Goal: Information Seeking & Learning: Learn about a topic

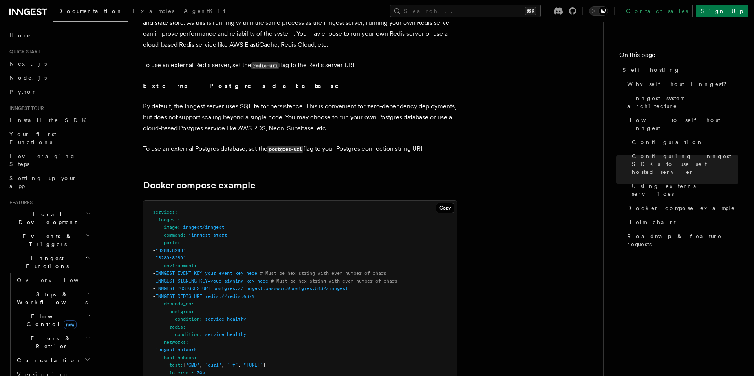
scroll to position [1967, 0]
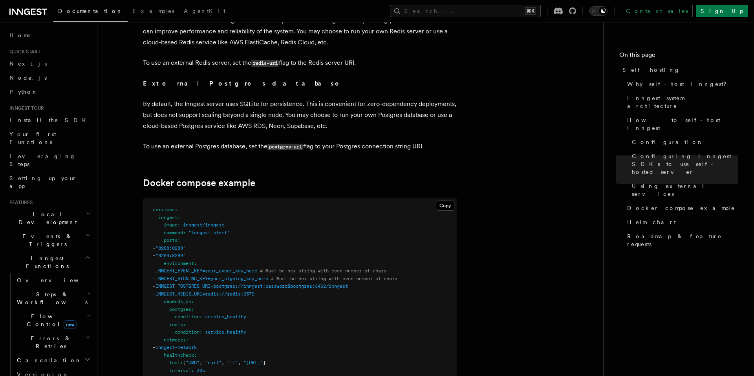
click at [62, 332] on h2 "Errors & Retries" at bounding box center [53, 343] width 79 height 22
click at [46, 358] on span "Overview" at bounding box center [64, 361] width 81 height 6
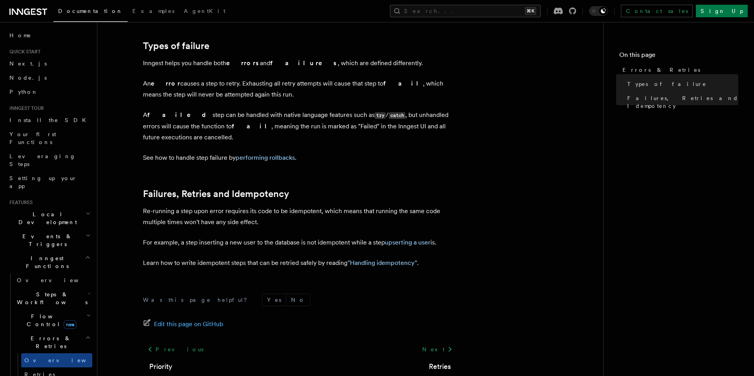
scroll to position [268, 0]
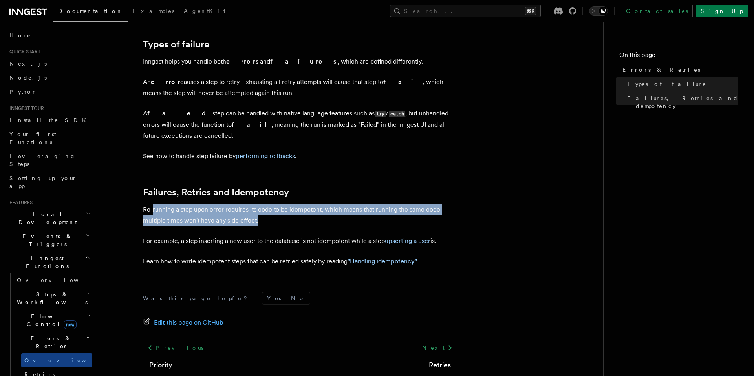
drag, startPoint x: 154, startPoint y: 196, endPoint x: 263, endPoint y: 204, distance: 109.1
click at [263, 204] on p "Re-running a step upon error requires its code to be idempotent, which means th…" at bounding box center [300, 215] width 314 height 22
click at [269, 204] on p "Re-running a step upon error requires its code to be idempotent, which means th…" at bounding box center [300, 215] width 314 height 22
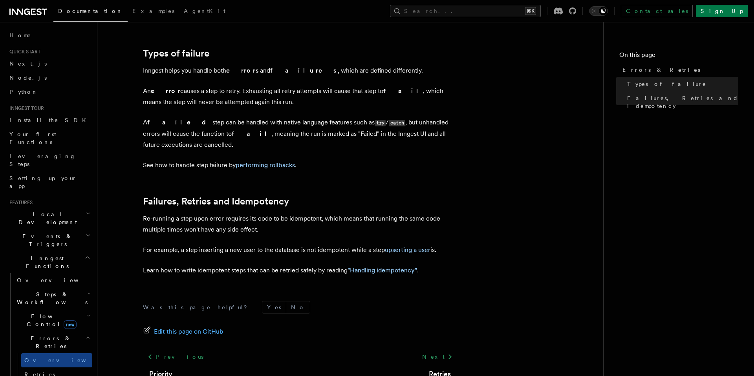
scroll to position [258, 0]
click at [368, 266] on p "Learn how to write idempotent steps that can be retried safely by reading "Hand…" at bounding box center [300, 271] width 314 height 11
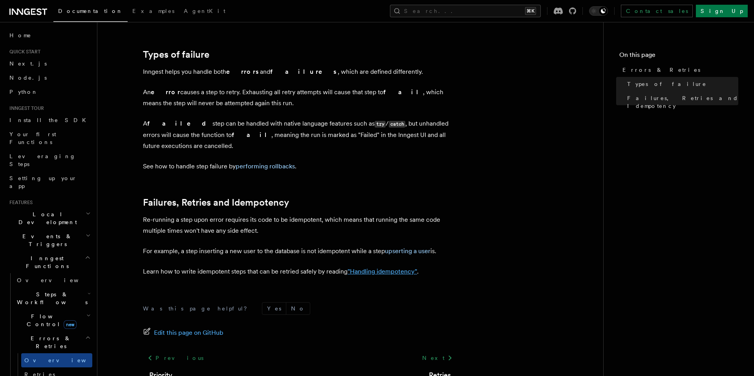
click at [370, 268] on link ""Handling idempotency"" at bounding box center [383, 271] width 70 height 7
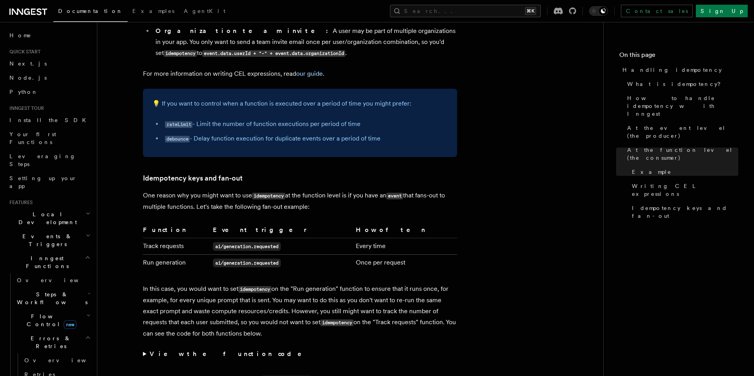
scroll to position [1403, 0]
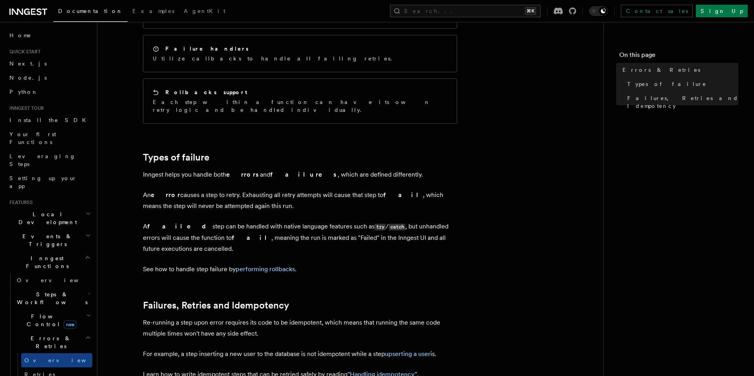
scroll to position [158, 0]
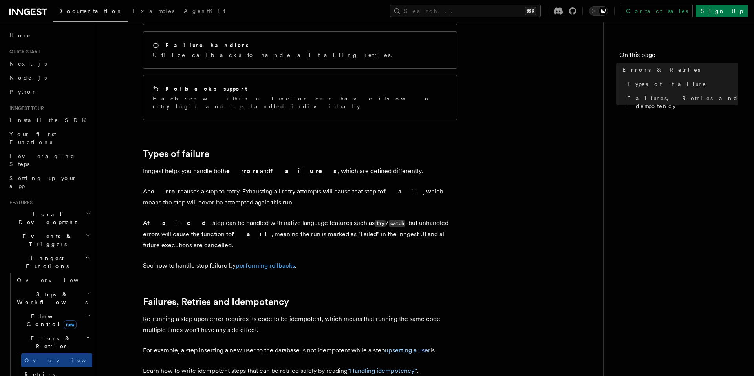
click at [269, 262] on link "performing rollbacks" at bounding box center [265, 265] width 59 height 7
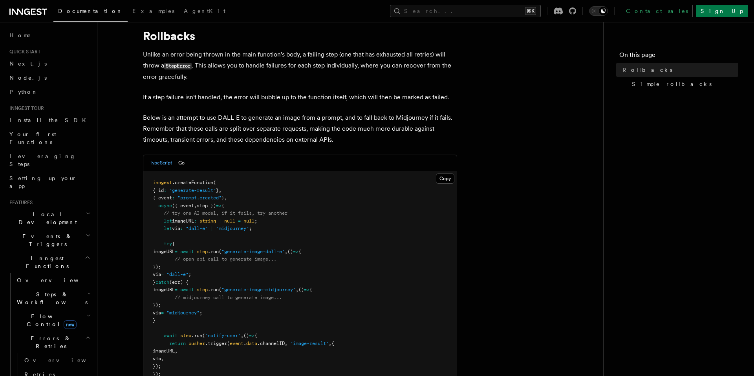
scroll to position [22, 0]
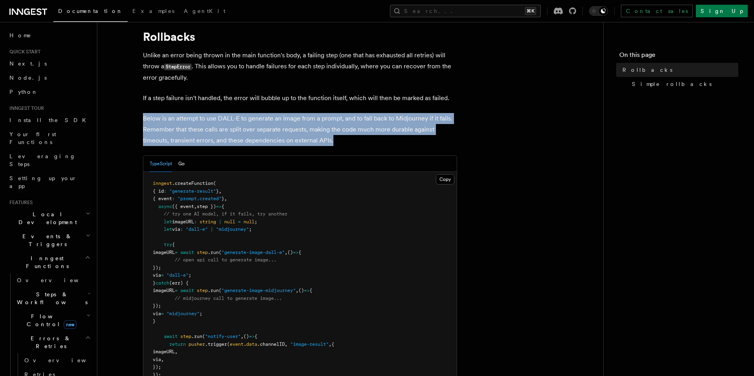
drag, startPoint x: 339, startPoint y: 143, endPoint x: 120, endPoint y: 119, distance: 220.2
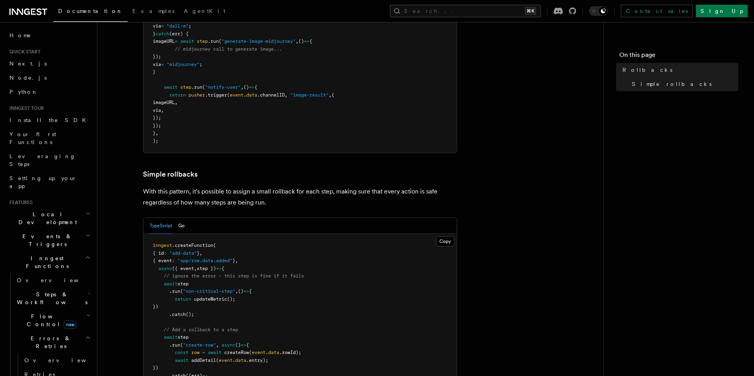
scroll to position [273, 0]
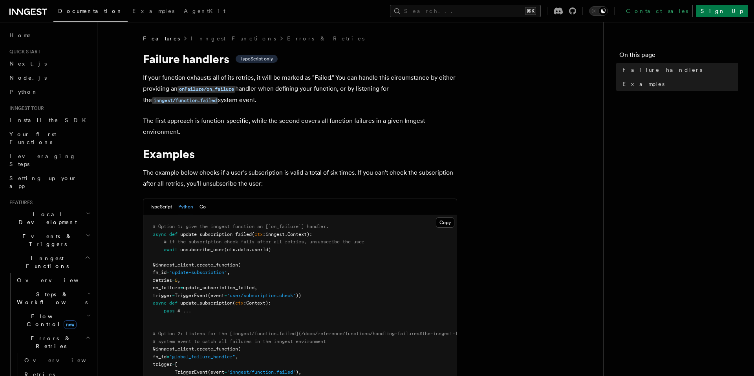
click at [84, 310] on h2 "Flow Control new" at bounding box center [53, 321] width 79 height 22
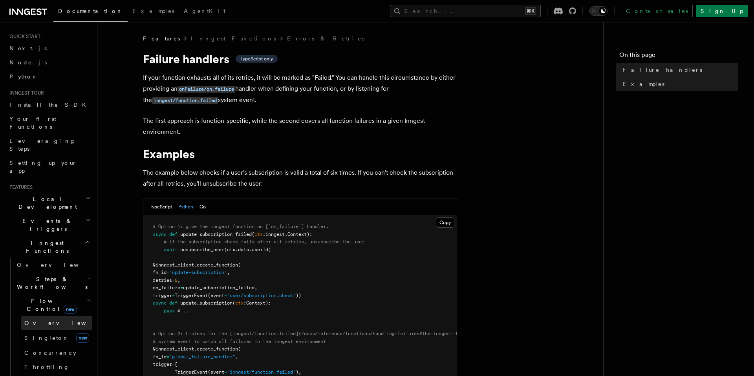
scroll to position [18, 0]
click at [62, 328] on link "Singleton new" at bounding box center [56, 336] width 71 height 16
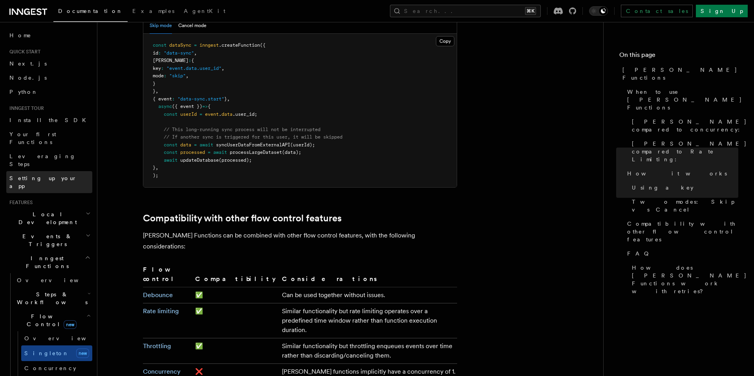
click at [52, 175] on span "Setting up your app" at bounding box center [43, 182] width 68 height 14
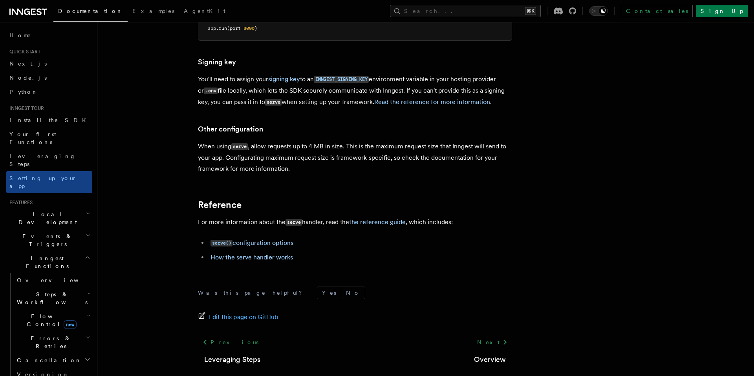
click at [61, 229] on h2 "Events & Triggers" at bounding box center [49, 240] width 86 height 22
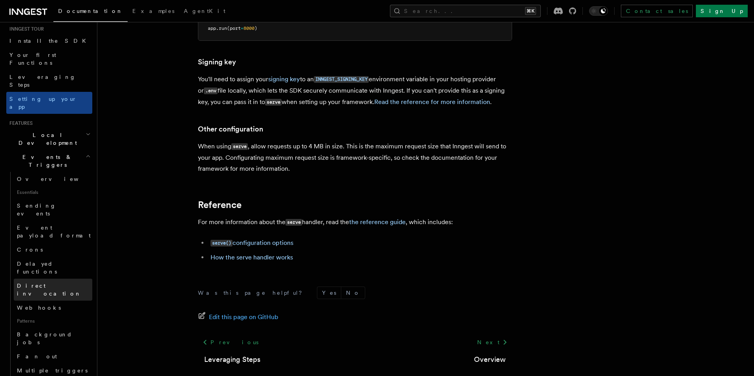
scroll to position [99, 0]
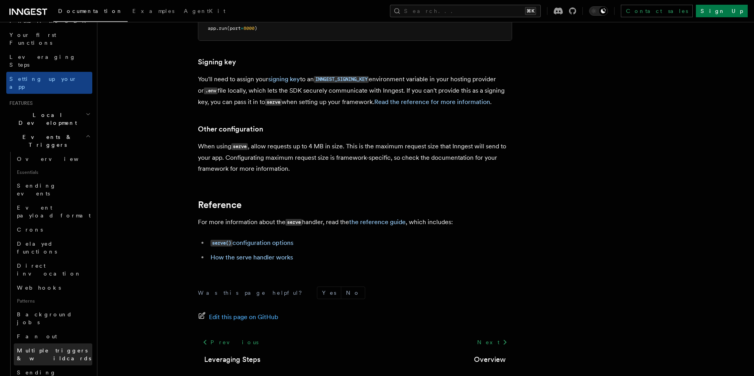
click at [46, 348] on span "Multiple triggers & wildcards" at bounding box center [54, 355] width 74 height 14
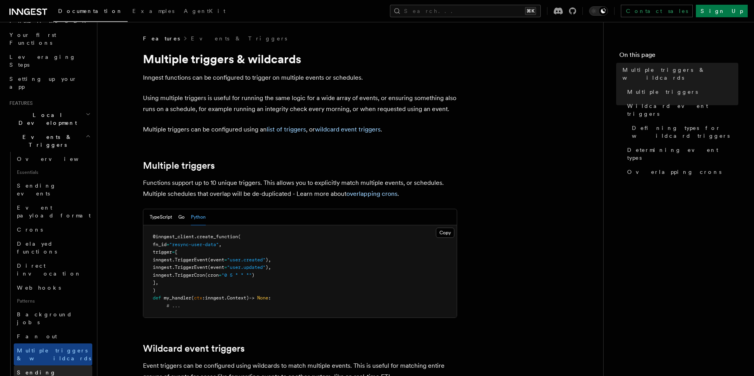
click at [44, 370] on span "Sending events from functions" at bounding box center [46, 381] width 59 height 22
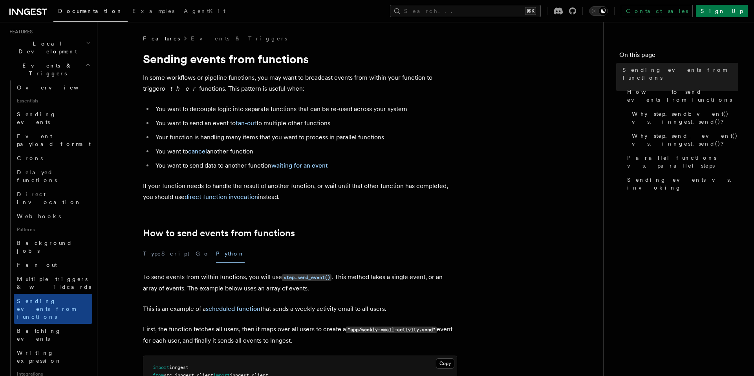
scroll to position [202, 0]
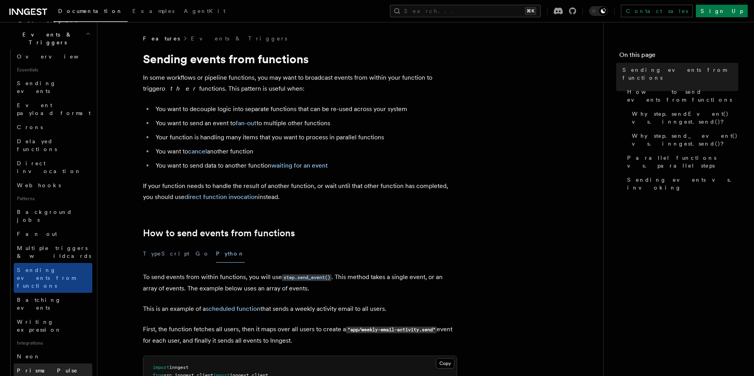
click at [51, 364] on link "Prisma Pulse" at bounding box center [53, 371] width 79 height 14
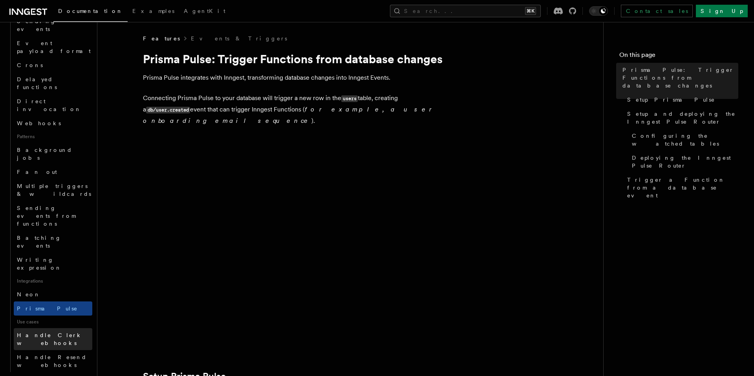
scroll to position [275, 0]
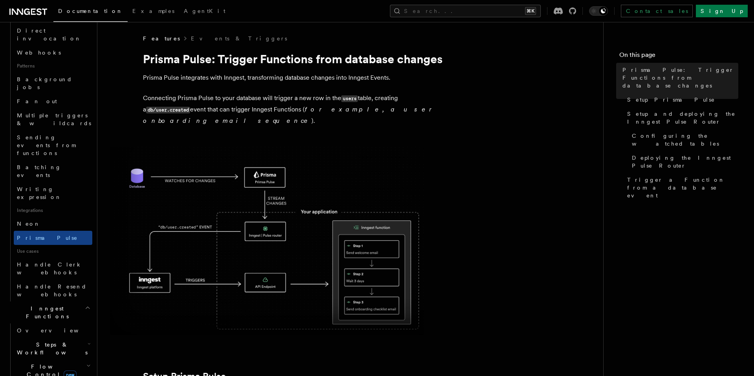
scroll to position [335, 0]
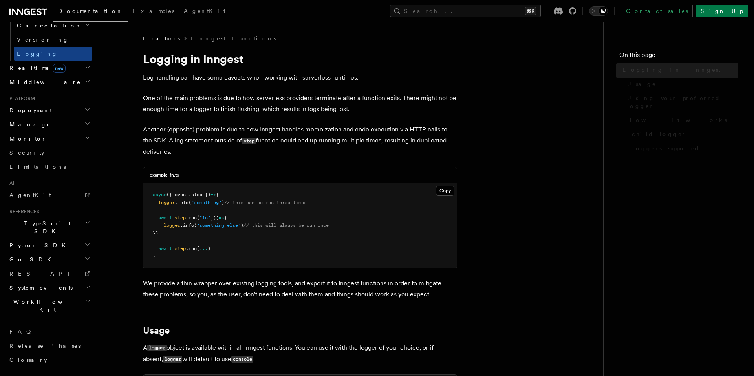
scroll to position [252, 0]
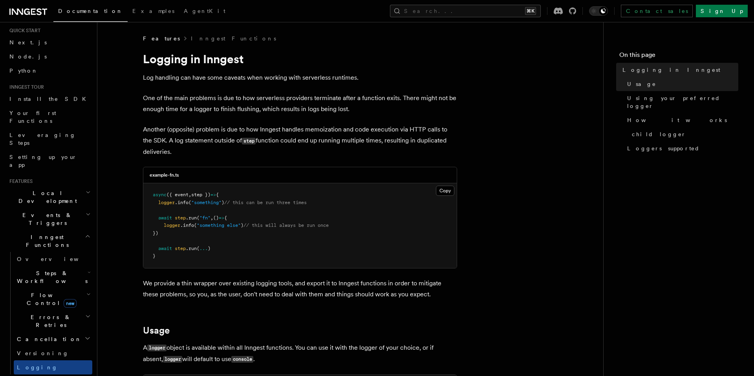
scroll to position [20, 0]
click at [53, 209] on h2 "Events & Triggers" at bounding box center [49, 220] width 86 height 22
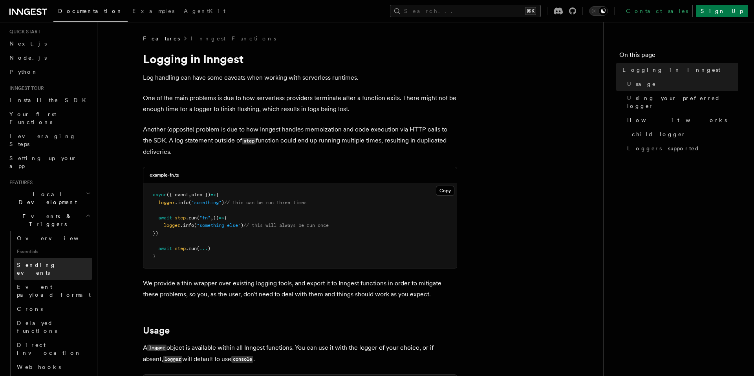
click at [28, 258] on link "Sending events" at bounding box center [53, 269] width 79 height 22
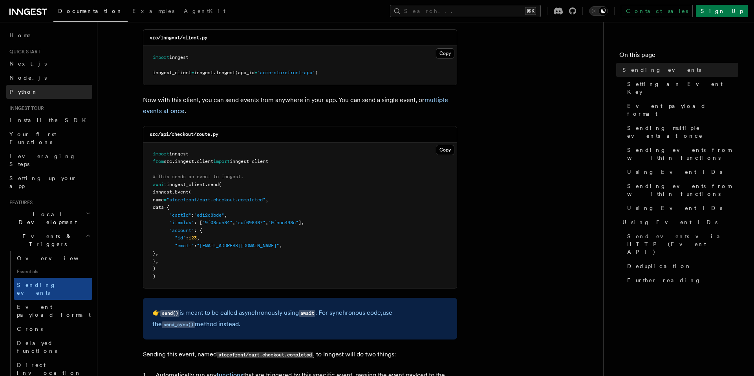
click at [14, 92] on span "Python" at bounding box center [23, 92] width 29 height 6
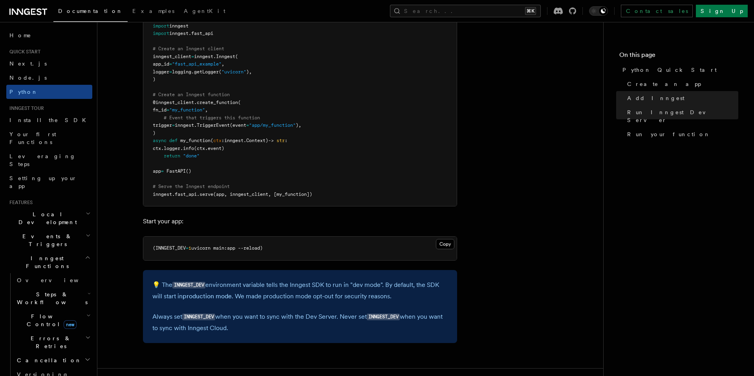
scroll to position [602, 0]
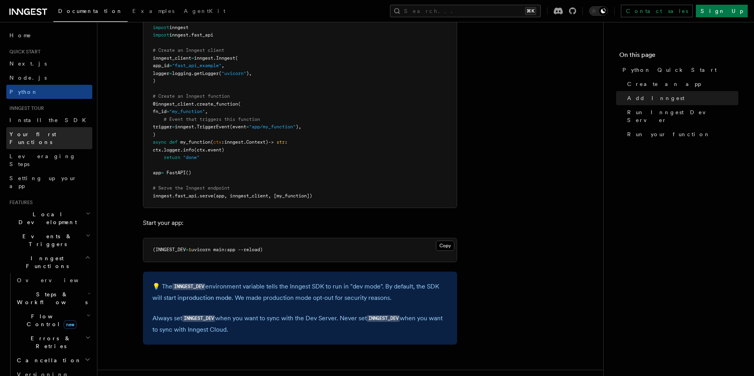
click at [29, 128] on link "Your first Functions" at bounding box center [49, 138] width 86 height 22
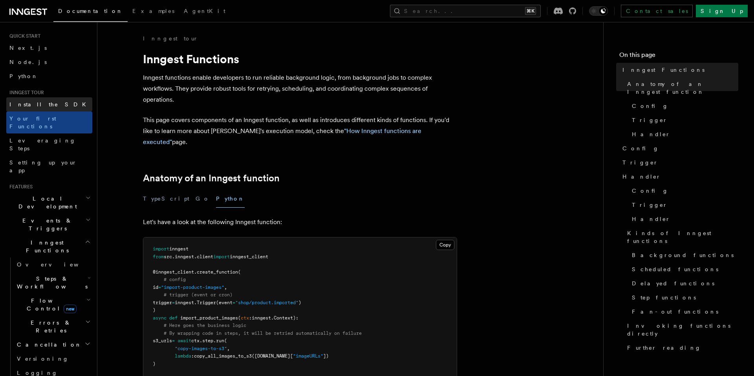
scroll to position [33, 0]
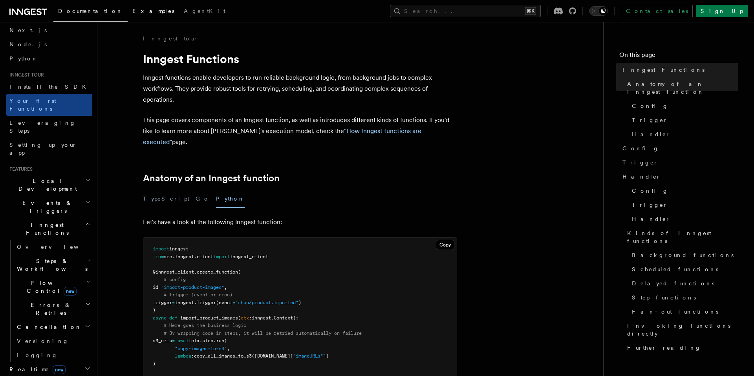
click at [132, 8] on span "Examples" at bounding box center [153, 11] width 42 height 6
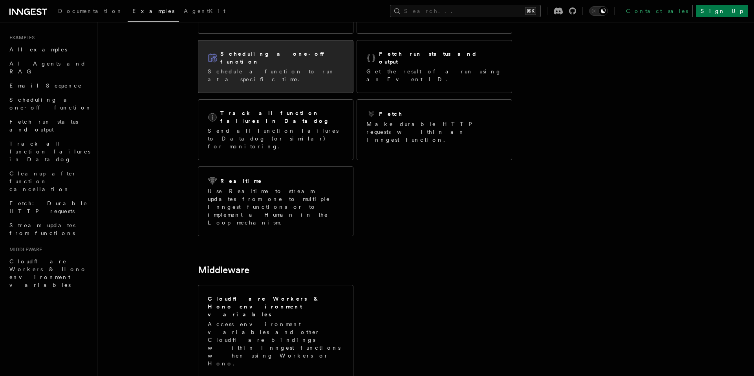
scroll to position [122, 0]
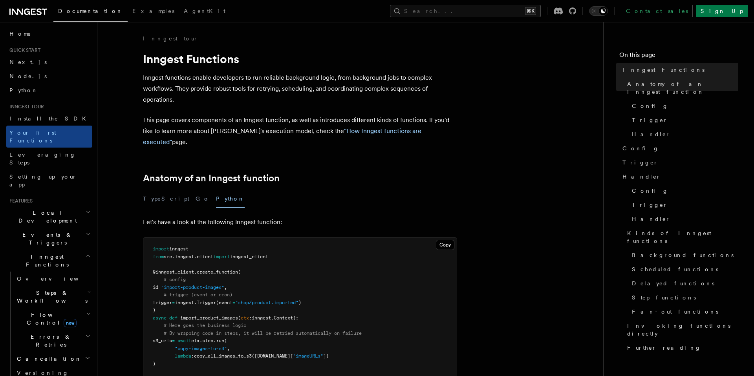
scroll to position [6, 0]
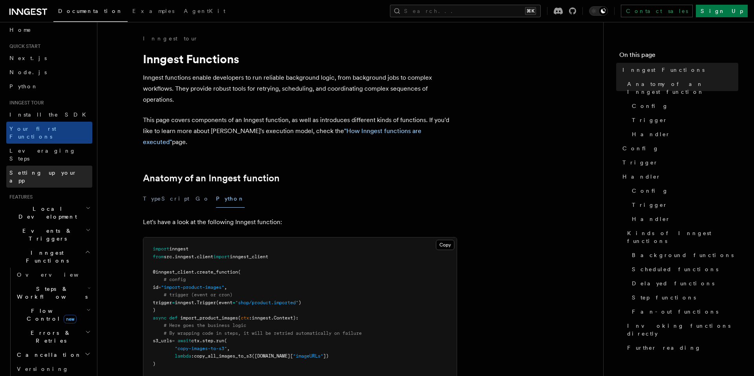
click at [57, 170] on span "Setting up your app" at bounding box center [43, 177] width 68 height 14
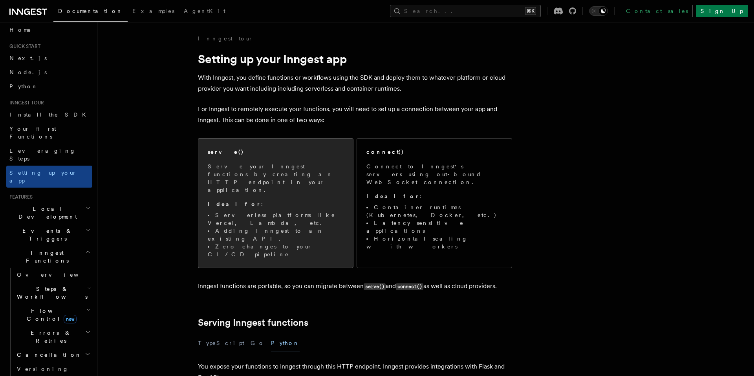
click at [289, 227] on li "Adding Inngest to an existing API." at bounding box center [276, 235] width 136 height 16
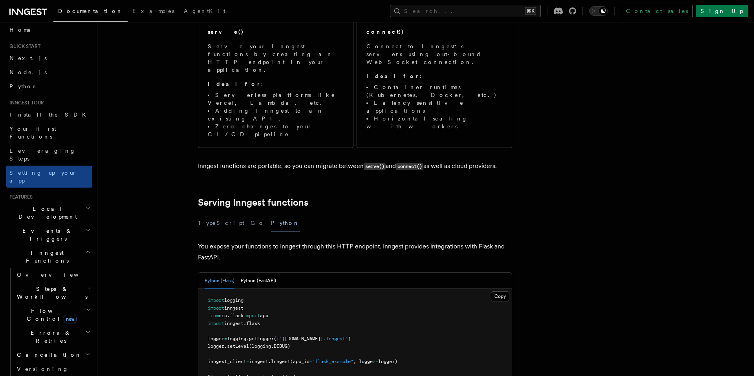
scroll to position [144, 0]
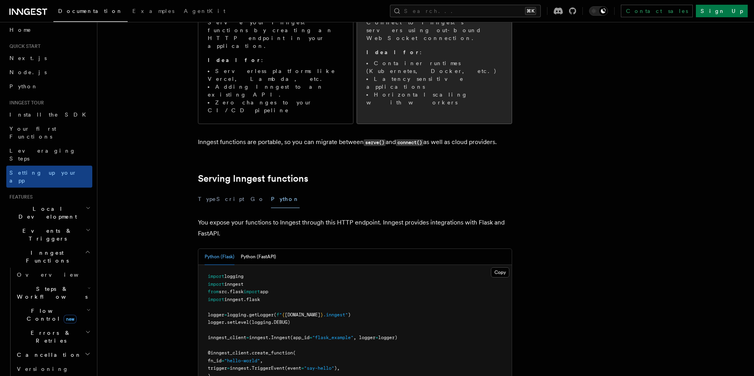
click at [437, 40] on span "Connect to Inngest's servers using out-bound WebSocket connection. Ideal for : …" at bounding box center [435, 62] width 136 height 88
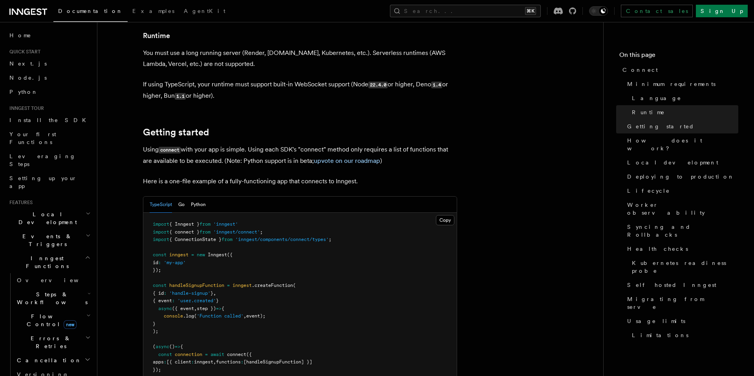
scroll to position [375, 0]
click at [333, 156] on link "upvote on our roadmap" at bounding box center [347, 159] width 66 height 7
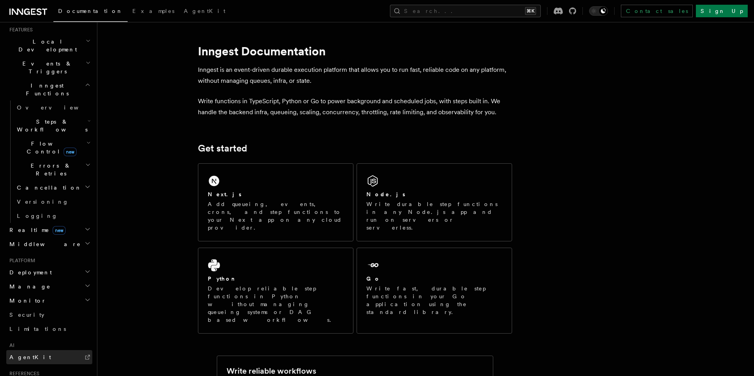
scroll to position [172, 0]
click at [57, 294] on h2 "Monitor" at bounding box center [49, 301] width 86 height 14
click at [65, 280] on h2 "Manage" at bounding box center [49, 287] width 86 height 14
click at [72, 266] on h2 "Deployment" at bounding box center [49, 273] width 86 height 14
click at [42, 280] on link "Overview" at bounding box center [53, 287] width 79 height 14
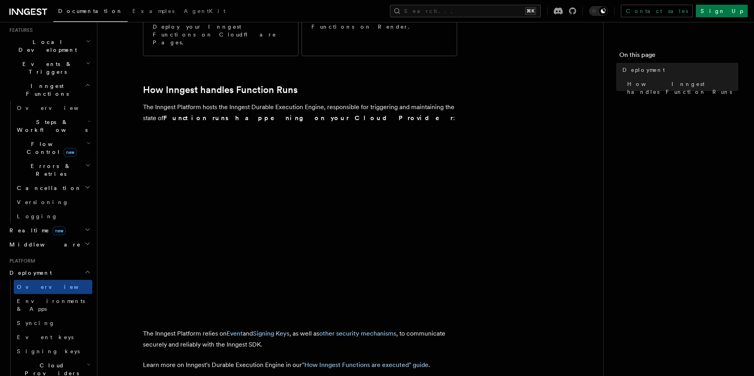
scroll to position [294, 0]
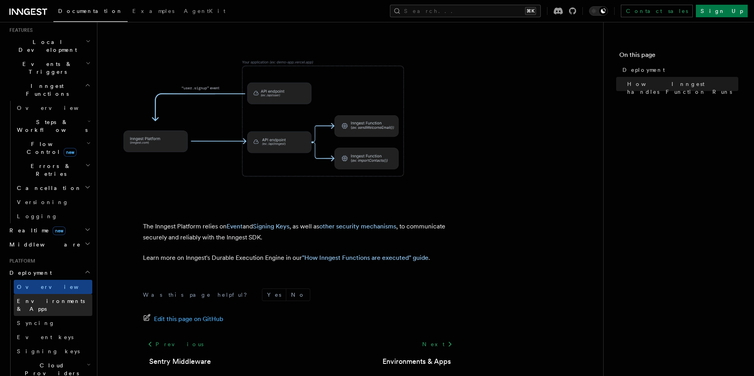
click at [33, 298] on span "Environments & Apps" at bounding box center [51, 305] width 68 height 14
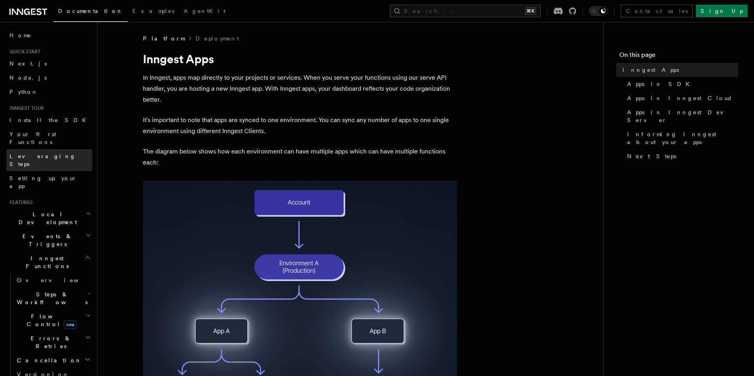
click at [37, 153] on span "Leveraging Steps" at bounding box center [42, 160] width 66 height 14
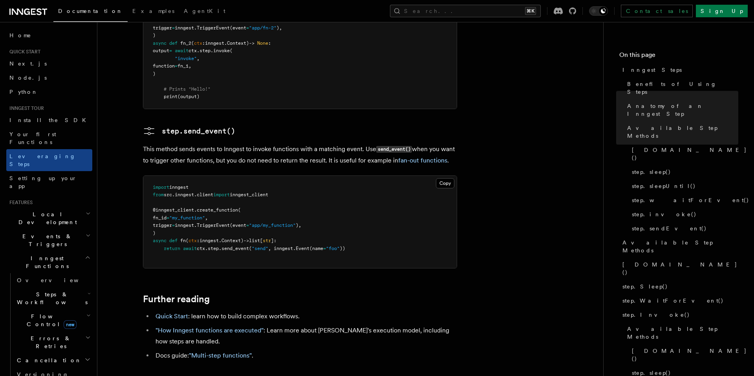
scroll to position [1786, 0]
